Goal: Communication & Community: Answer question/provide support

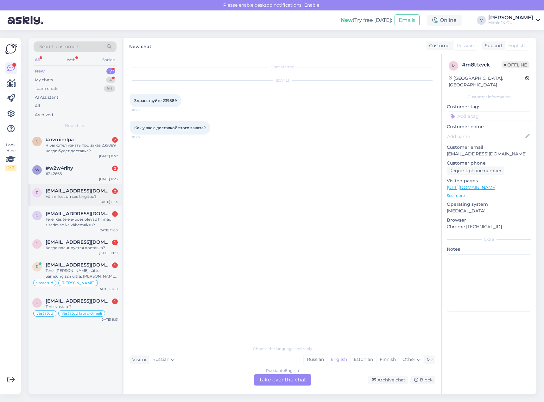
click at [103, 193] on span "[EMAIL_ADDRESS][DOMAIN_NAME]" at bounding box center [79, 191] width 66 height 6
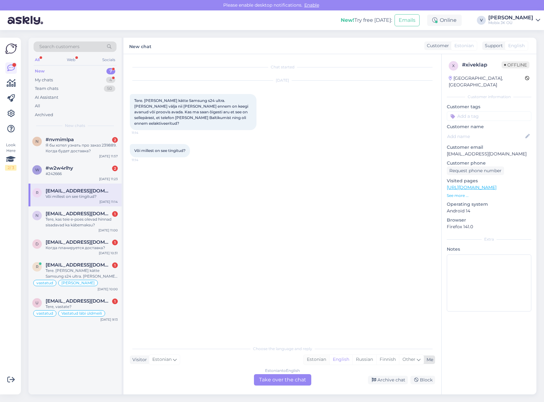
click at [311, 360] on div "Estonian" at bounding box center [317, 360] width 26 height 10
drag, startPoint x: 291, startPoint y: 380, endPoint x: 290, endPoint y: 375, distance: 5.2
click at [291, 379] on div "Estonian to Estonian Take over the chat" at bounding box center [282, 380] width 57 height 11
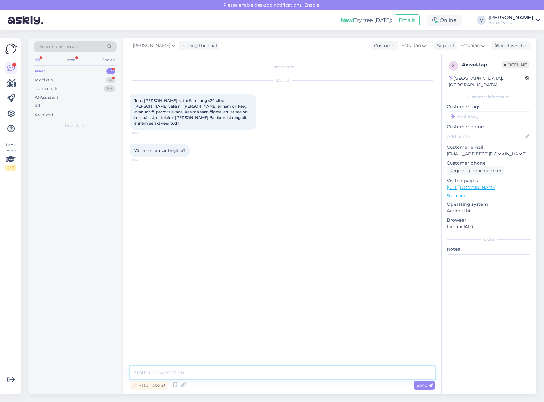
click at [289, 370] on textarea at bounding box center [282, 372] width 305 height 13
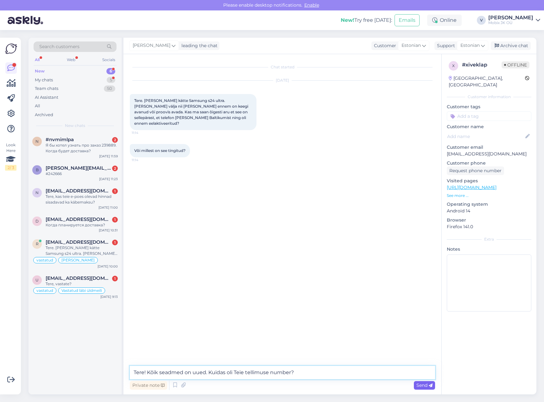
type textarea "Tere! Kõik seadmed on uued. Kuidas oli Teie tellimuse number?"
click at [421, 383] on span "Send" at bounding box center [425, 386] width 16 height 6
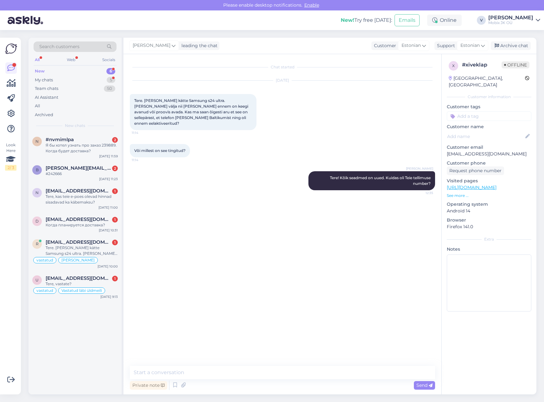
click at [488, 112] on input at bounding box center [489, 117] width 85 height 10
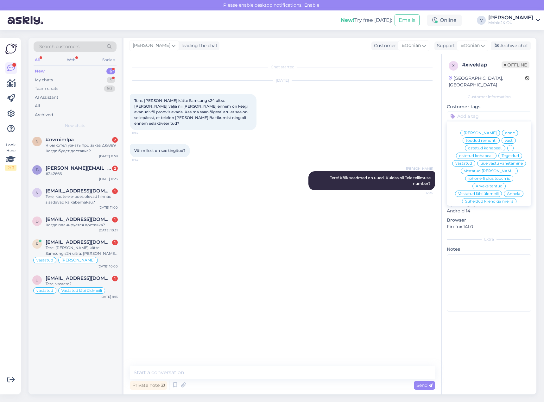
click at [472, 162] on span "vastatud" at bounding box center [464, 164] width 17 height 4
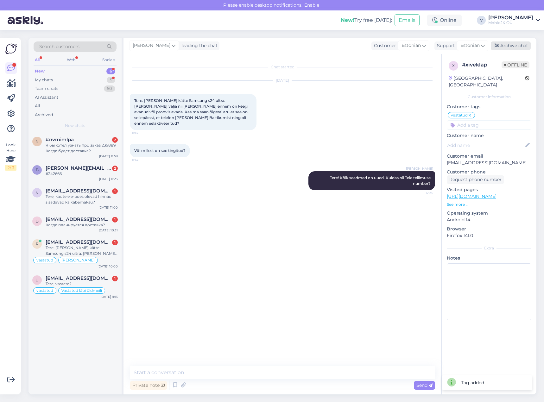
click at [520, 42] on div "Archive chat" at bounding box center [511, 46] width 40 height 9
click at [93, 195] on div "Tere, kas teie e-poes olevad hinnad sisadavad ka käbemaksu?" at bounding box center [82, 199] width 72 height 11
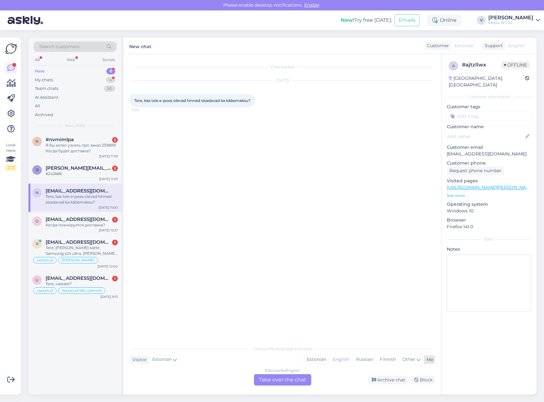
click at [312, 359] on div "Estonian" at bounding box center [317, 360] width 26 height 10
click at [296, 380] on div "Estonian to Estonian Take over the chat" at bounding box center [282, 380] width 57 height 11
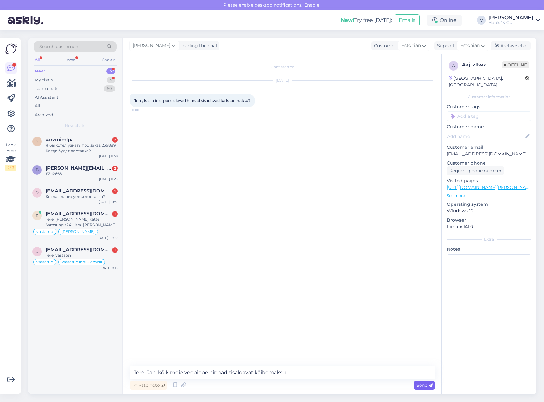
type textarea "Tere! Jah, kõik meie veebipoe hinnad sisaldavat käibemaksu."
click at [426, 385] on span "Send" at bounding box center [425, 386] width 16 height 6
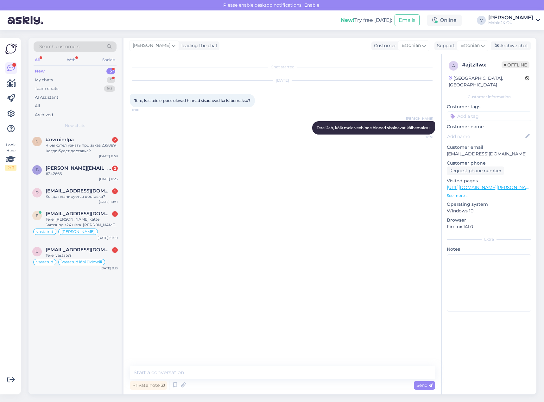
click at [474, 112] on input at bounding box center [489, 117] width 85 height 10
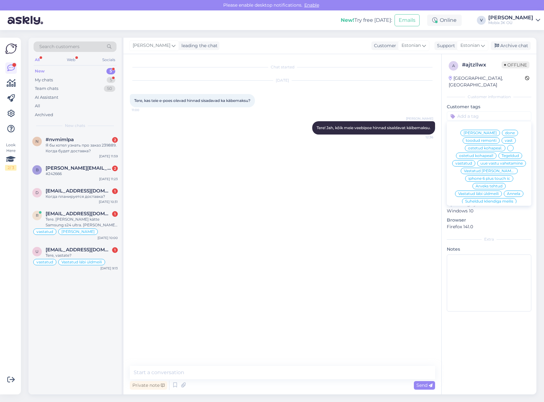
click at [472, 162] on span "vastatud" at bounding box center [464, 164] width 17 height 4
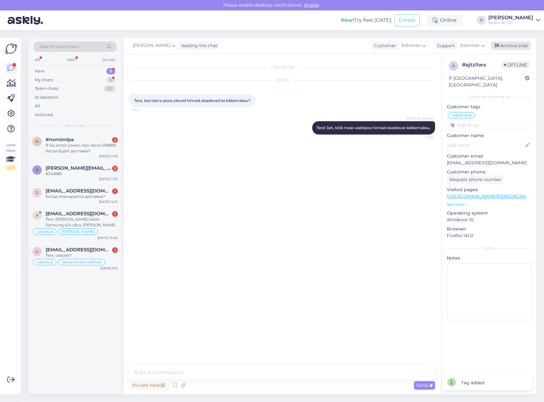
click at [518, 45] on div "Archive chat" at bounding box center [511, 46] width 40 height 9
